Goal: Task Accomplishment & Management: Complete application form

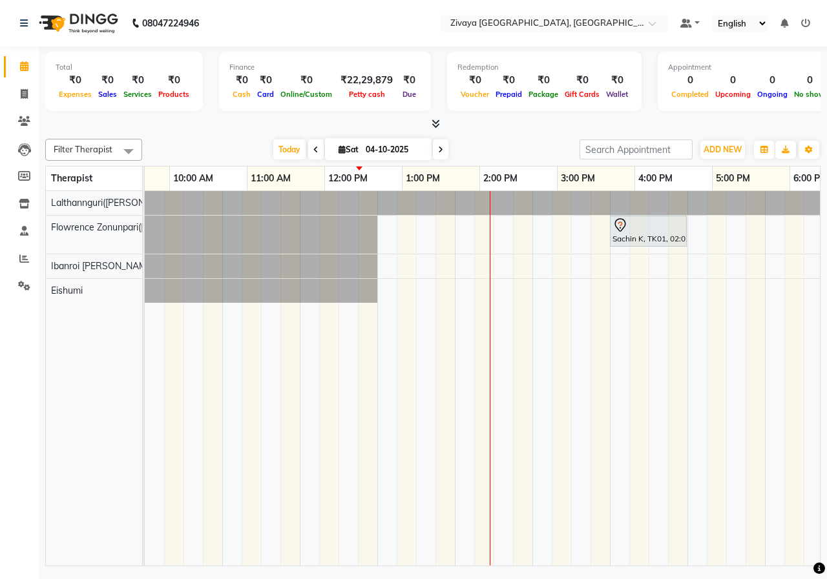
scroll to position [0, 130]
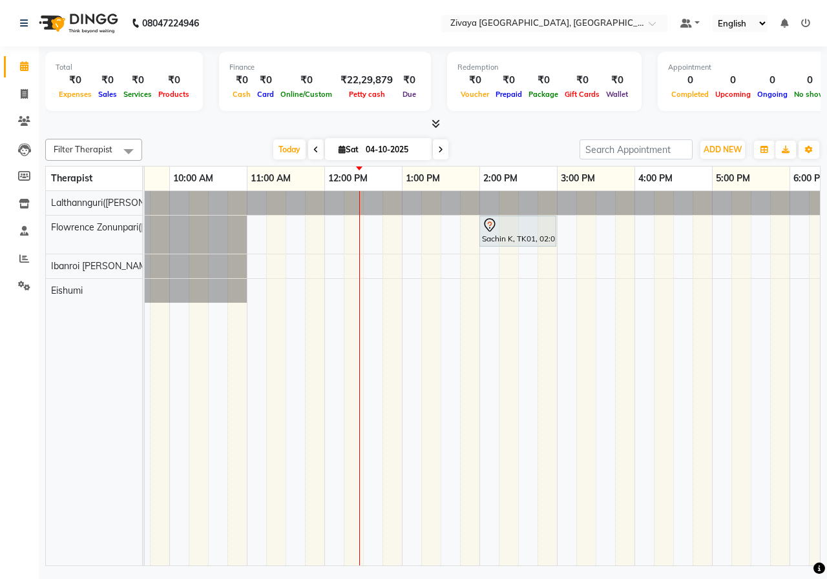
click at [566, 298] on div "Sachin K, TK01, 02:00 PM-03:00 PM, Javanese Pampering - 60 Mins" at bounding box center [634, 378] width 1240 height 375
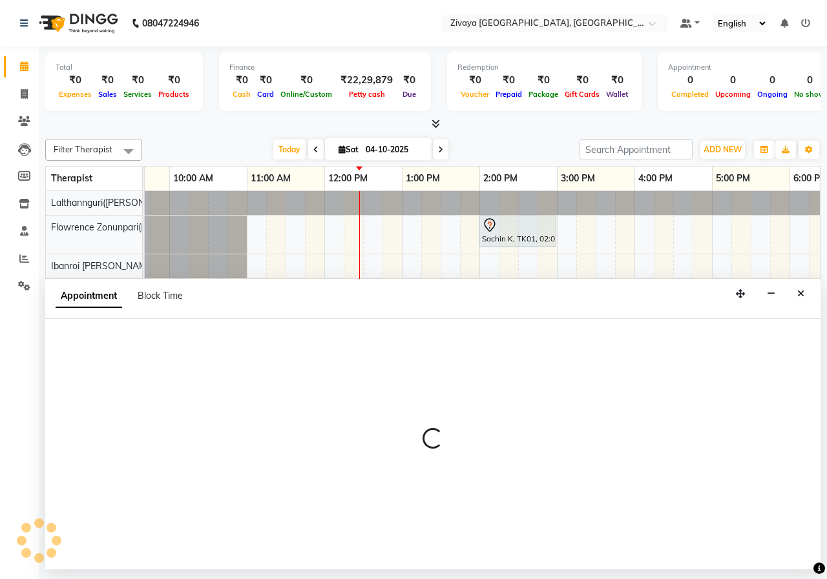
select select "79832"
select select "tentative"
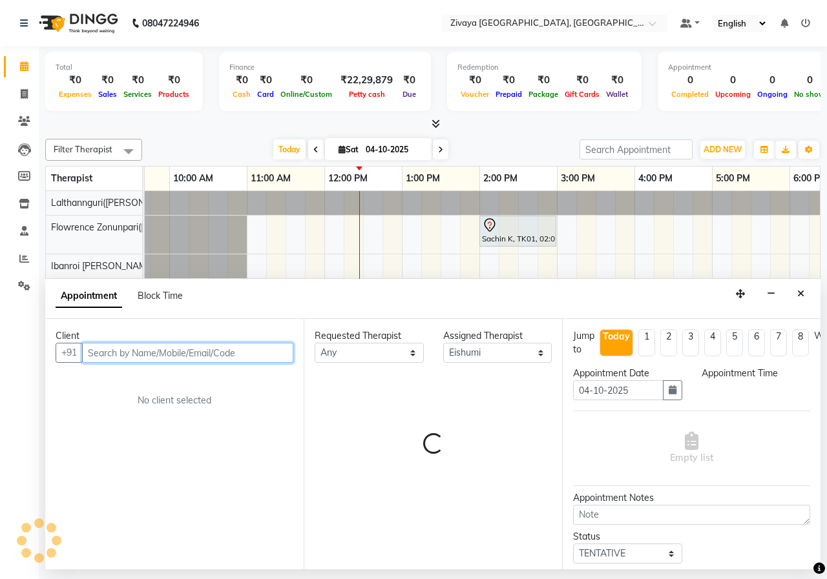
select select "900"
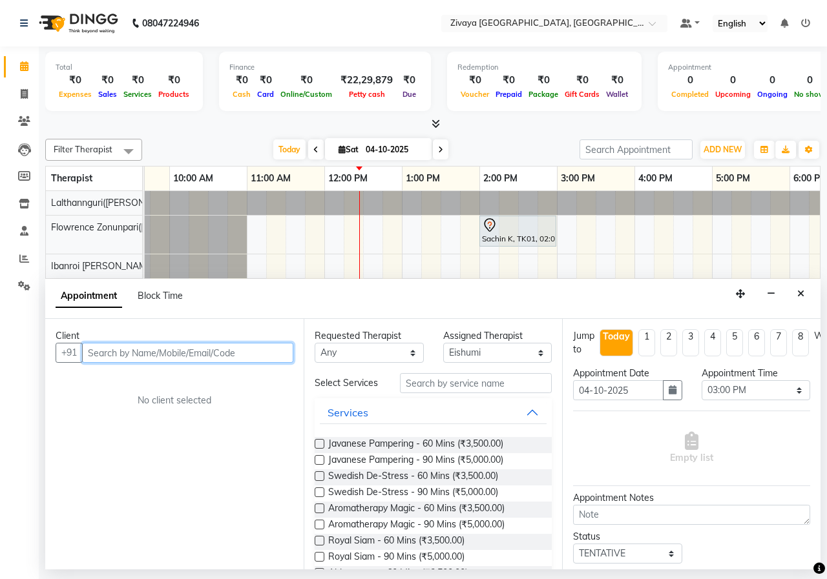
click at [230, 357] on input "text" at bounding box center [187, 353] width 211 height 20
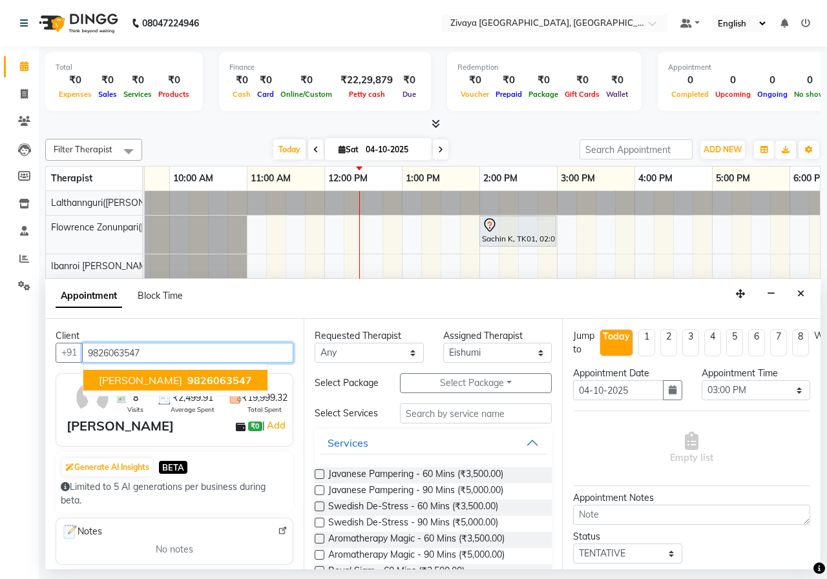
click at [223, 384] on span "9826063547" at bounding box center [219, 380] width 65 height 13
type input "9826063547"
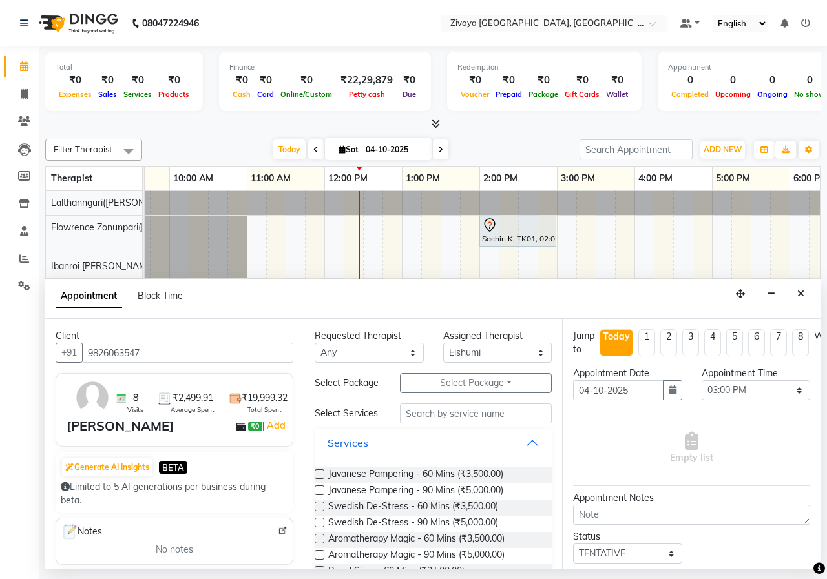
click at [324, 479] on label at bounding box center [320, 475] width 10 height 10
click at [323, 480] on input "checkbox" at bounding box center [319, 476] width 8 height 8
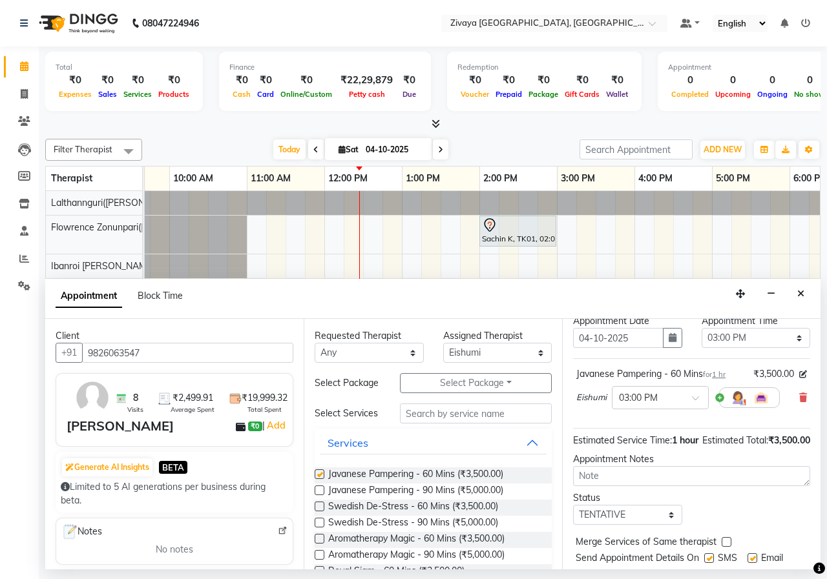
checkbox input "false"
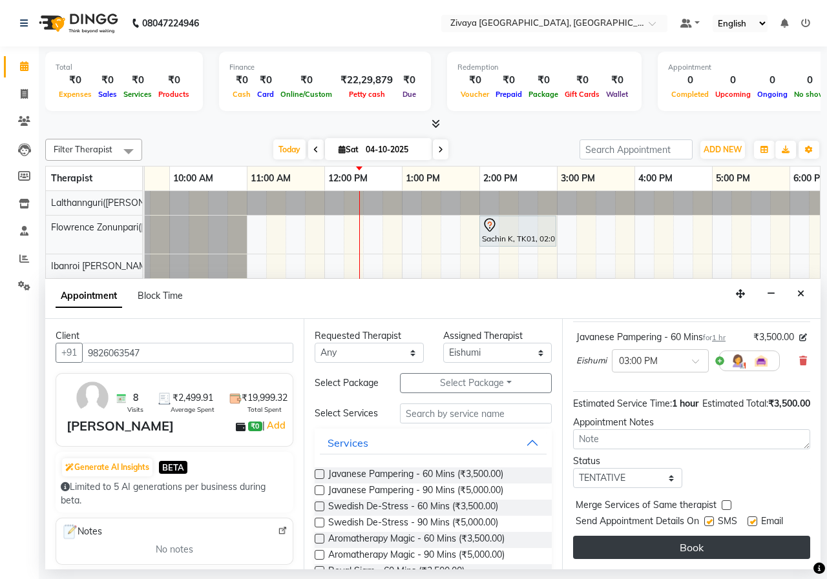
click at [681, 536] on button "Book" at bounding box center [691, 547] width 237 height 23
